Goal: Navigation & Orientation: Find specific page/section

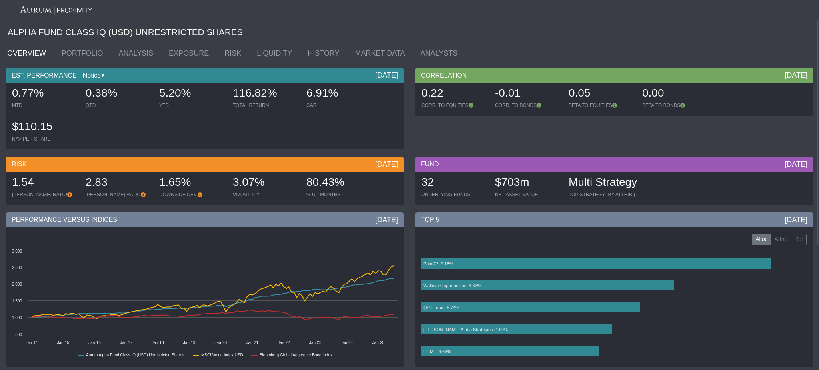
click at [8, 7] on icon at bounding box center [10, 10] width 20 height 6
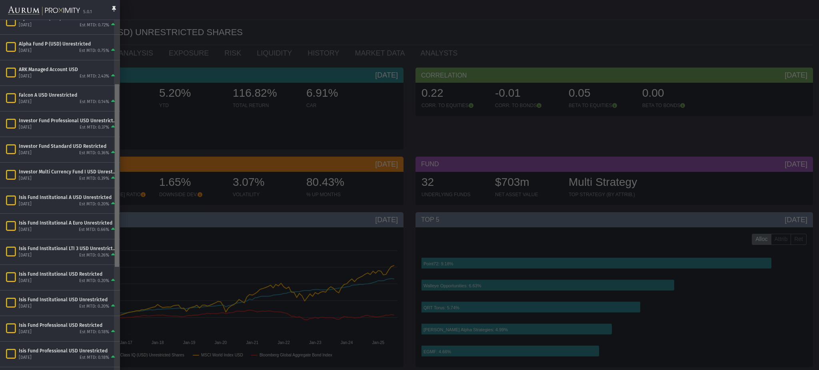
scroll to position [123, 0]
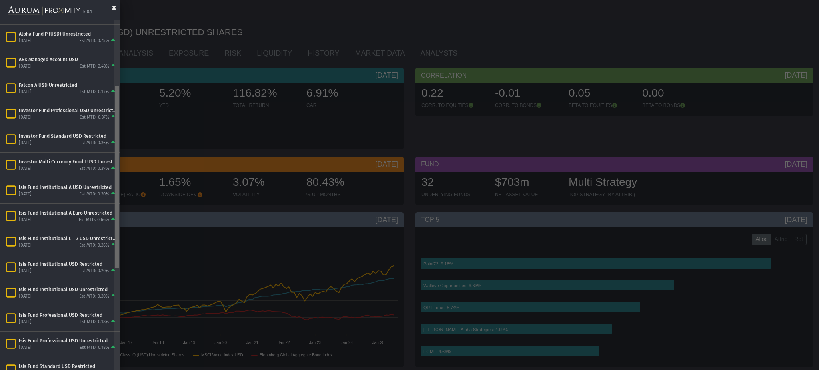
drag, startPoint x: 118, startPoint y: 197, endPoint x: 112, endPoint y: 264, distance: 67.9
click at [112, 264] on body "5.0.1 Pull down to refresh... Release to refresh... Refreshing... Alpha Fund I …" at bounding box center [409, 185] width 819 height 370
click at [86, 295] on div "Est MTD: 0.20%" at bounding box center [94, 297] width 30 height 6
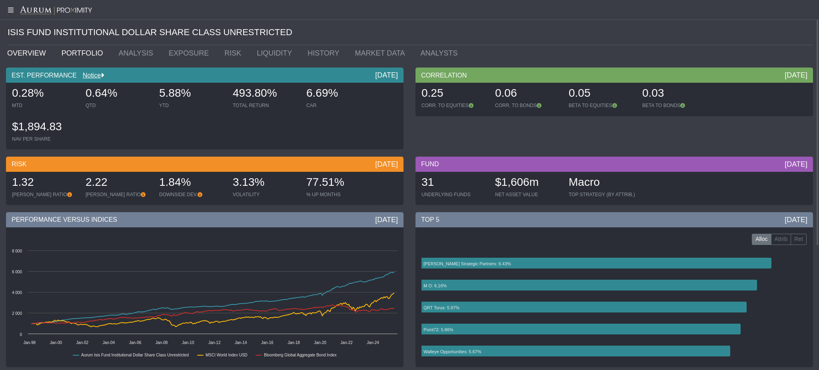
click at [71, 55] on link "PORTFOLIO" at bounding box center [84, 53] width 57 height 16
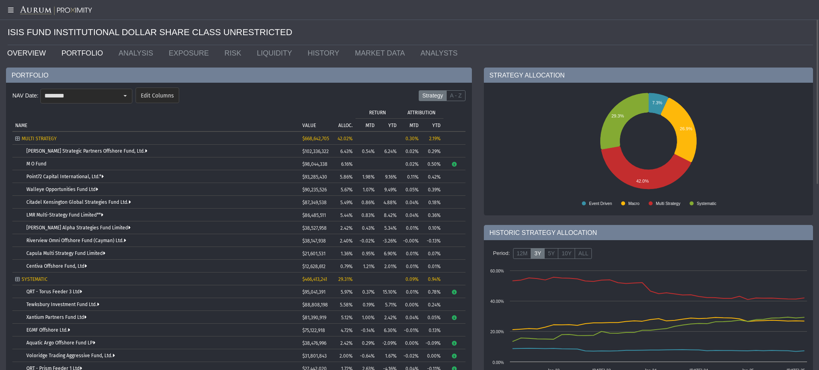
click at [42, 46] on link "OVERVIEW" at bounding box center [28, 53] width 54 height 16
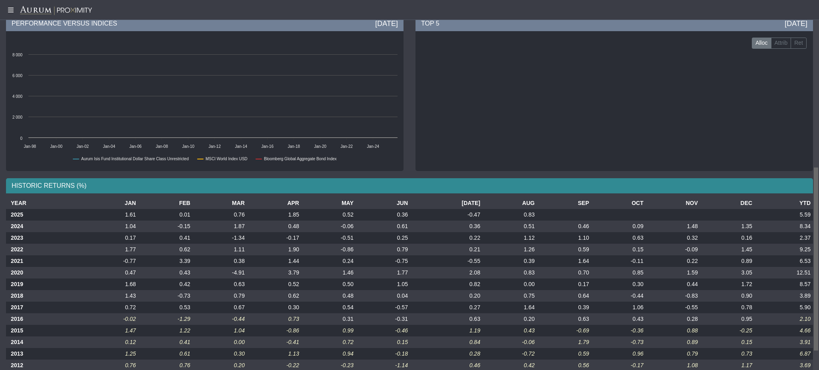
scroll to position [336, 0]
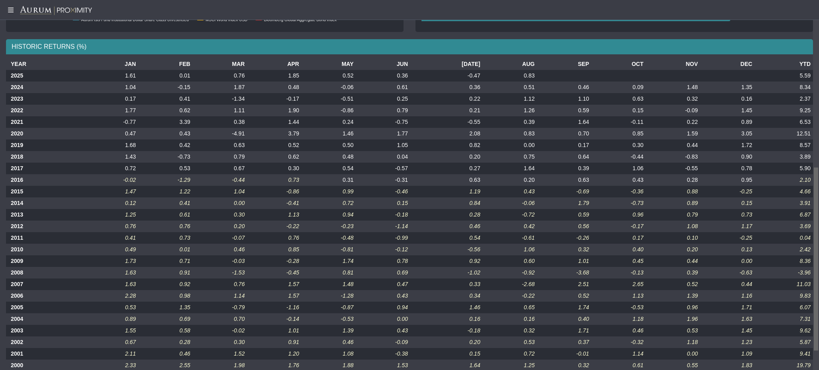
drag, startPoint x: 818, startPoint y: 94, endPoint x: 818, endPoint y: 265, distance: 171.2
click at [818, 265] on body "5.0.1 Pull down to refresh... Release to refresh... Refreshing... Alpha Fund I …" at bounding box center [409, 185] width 819 height 370
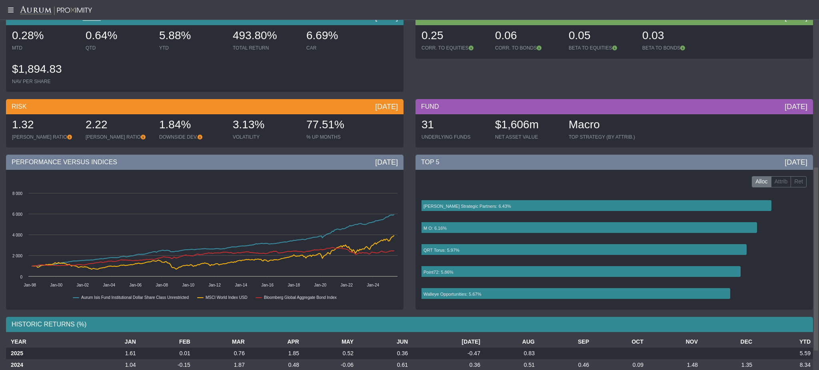
click at [818, 120] on div at bounding box center [816, 185] width 6 height 370
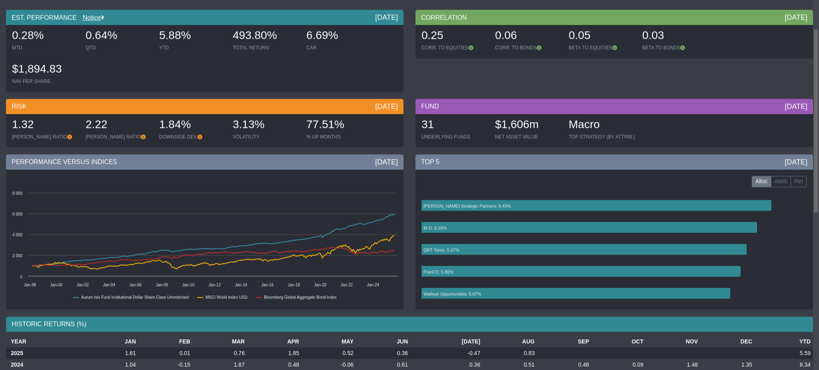
drag, startPoint x: 818, startPoint y: 119, endPoint x: 787, endPoint y: 18, distance: 105.8
click at [787, 18] on body "5.0.1 Pull down to refresh... Release to refresh... Refreshing... Alpha Fund I …" at bounding box center [409, 185] width 819 height 370
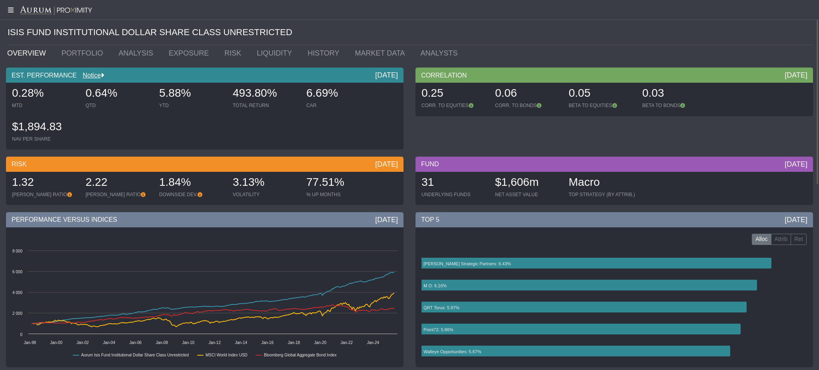
click at [10, 8] on icon at bounding box center [10, 10] width 20 height 6
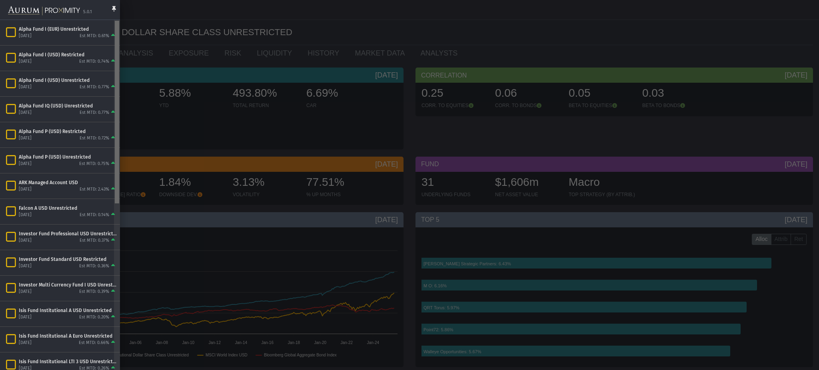
drag, startPoint x: 117, startPoint y: 128, endPoint x: 118, endPoint y: 40, distance: 88.0
click at [118, 40] on body "5.0.1 Pull down to refresh... Release to refresh... Refreshing... Alpha Fund I …" at bounding box center [409, 185] width 819 height 370
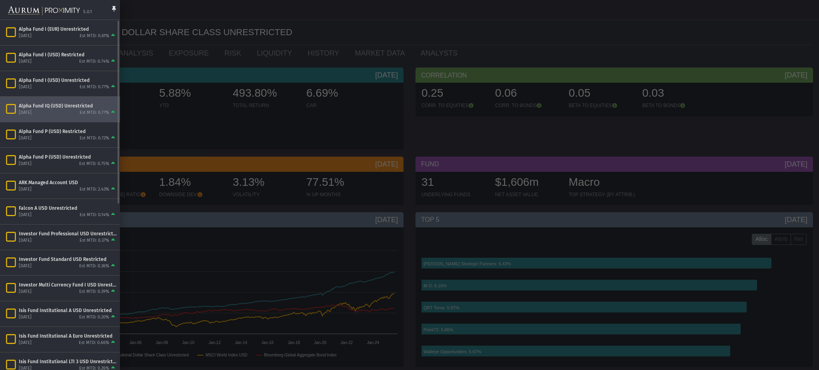
click at [67, 108] on div "Alpha Fund IQ (USD) Unrestricted" at bounding box center [68, 106] width 98 height 6
